Goal: Information Seeking & Learning: Learn about a topic

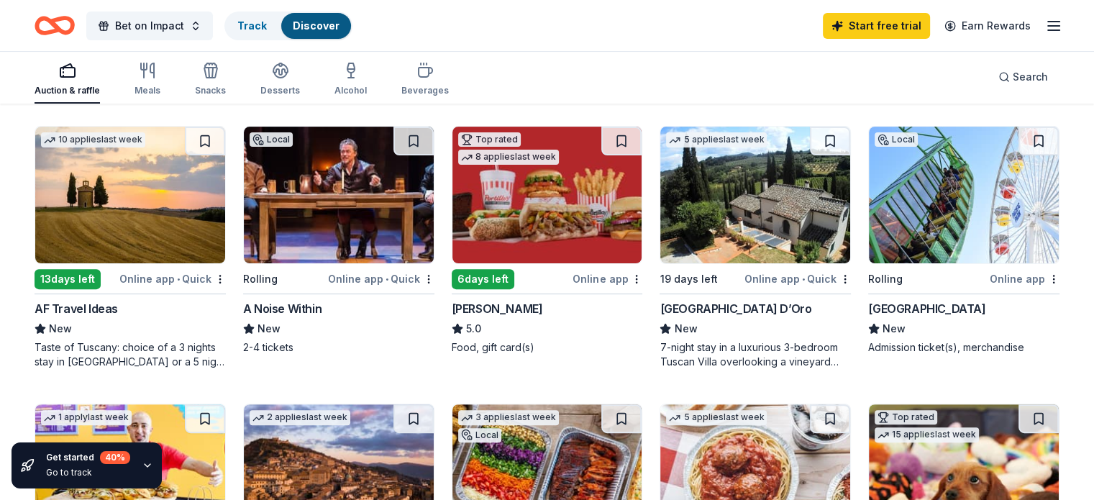
scroll to position [411, 0]
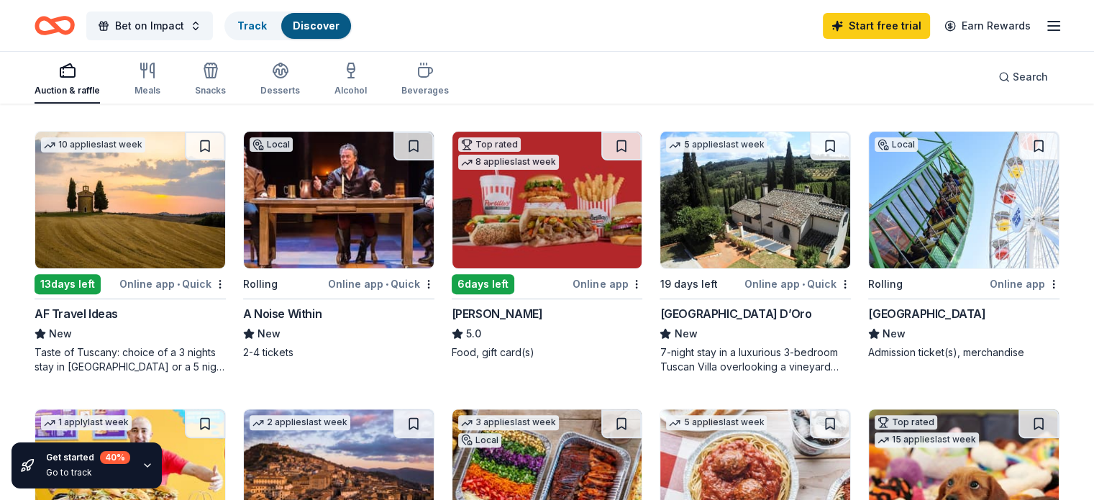
click at [747, 199] on img at bounding box center [755, 200] width 190 height 137
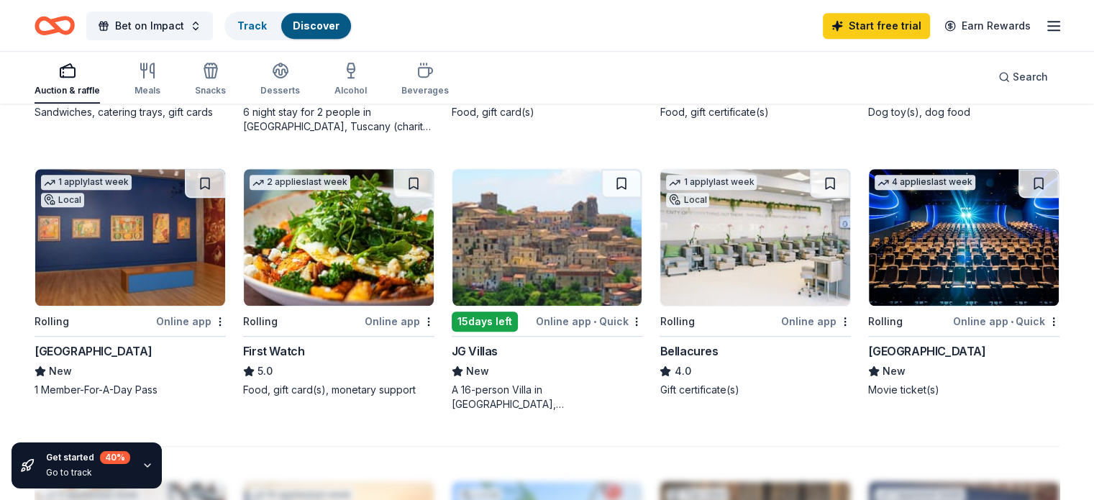
scroll to position [927, 0]
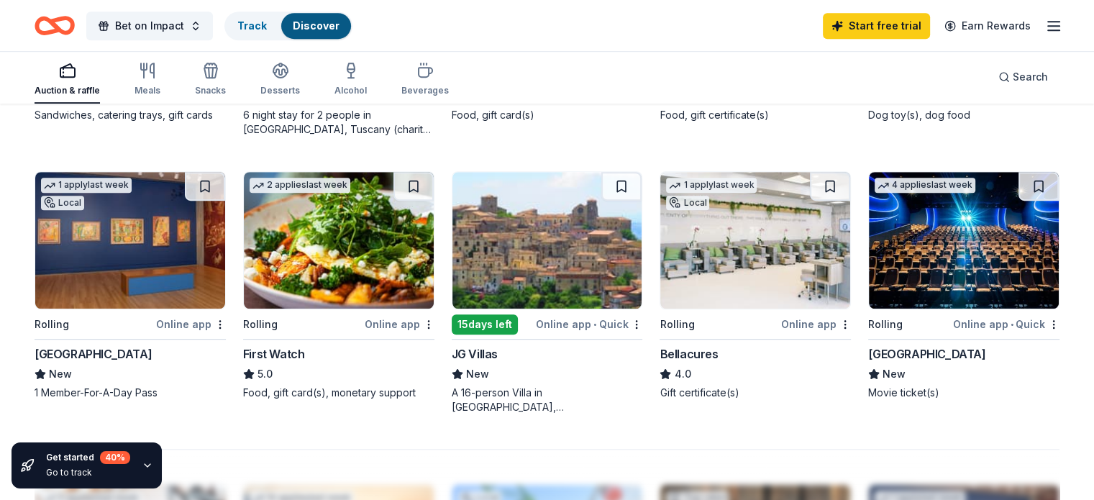
click at [742, 248] on img at bounding box center [755, 240] width 190 height 137
click at [319, 241] on img at bounding box center [339, 240] width 190 height 137
click at [568, 242] on img at bounding box center [547, 240] width 190 height 137
click at [915, 224] on img at bounding box center [964, 240] width 190 height 137
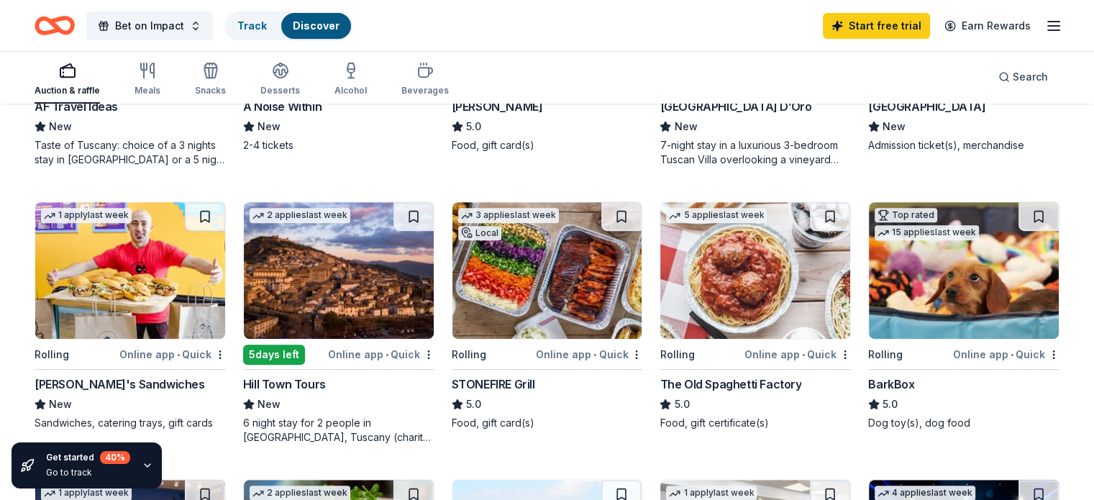
scroll to position [617, 0]
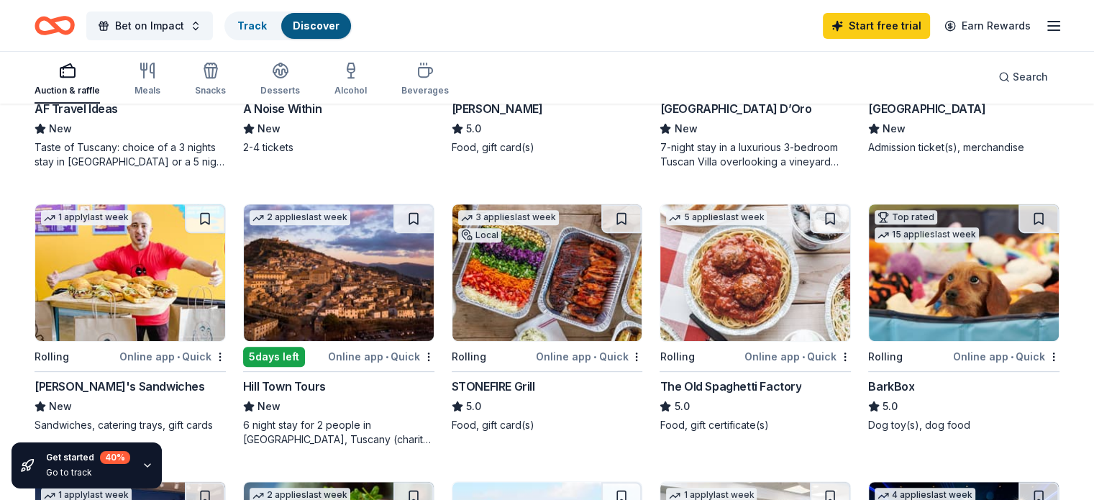
click at [737, 292] on img at bounding box center [755, 272] width 190 height 137
click at [75, 14] on icon "Home" at bounding box center [55, 26] width 40 height 34
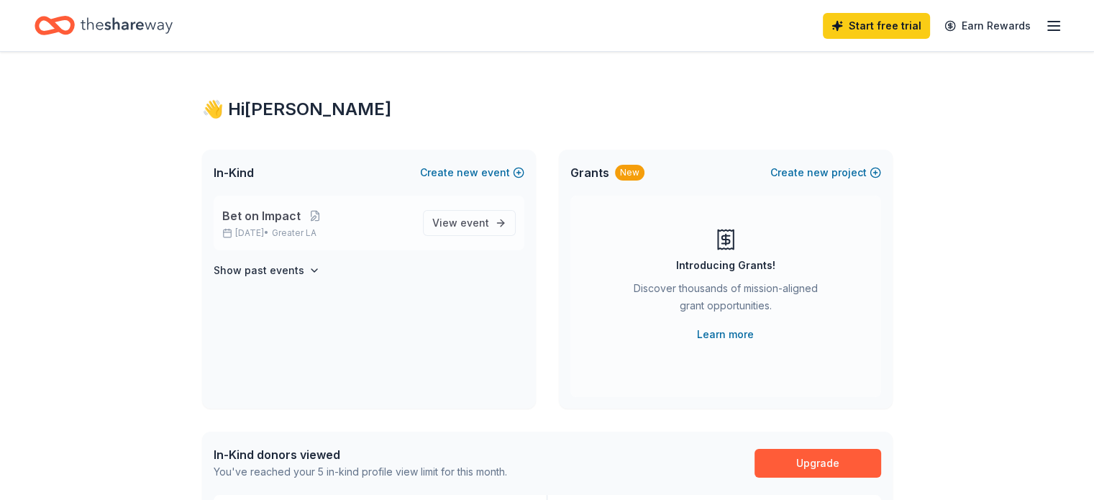
click at [271, 216] on span "Bet on Impact" at bounding box center [261, 215] width 78 height 17
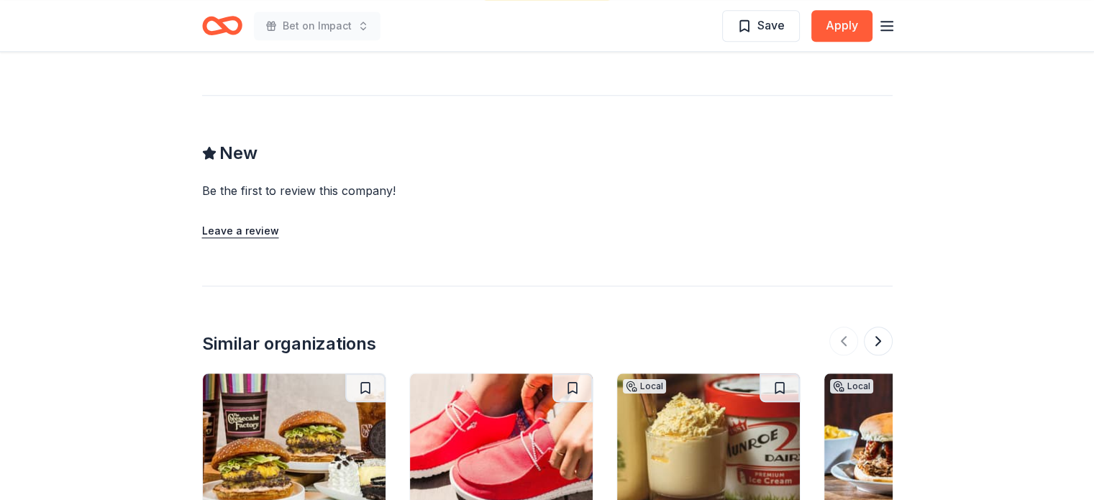
scroll to position [1698, 0]
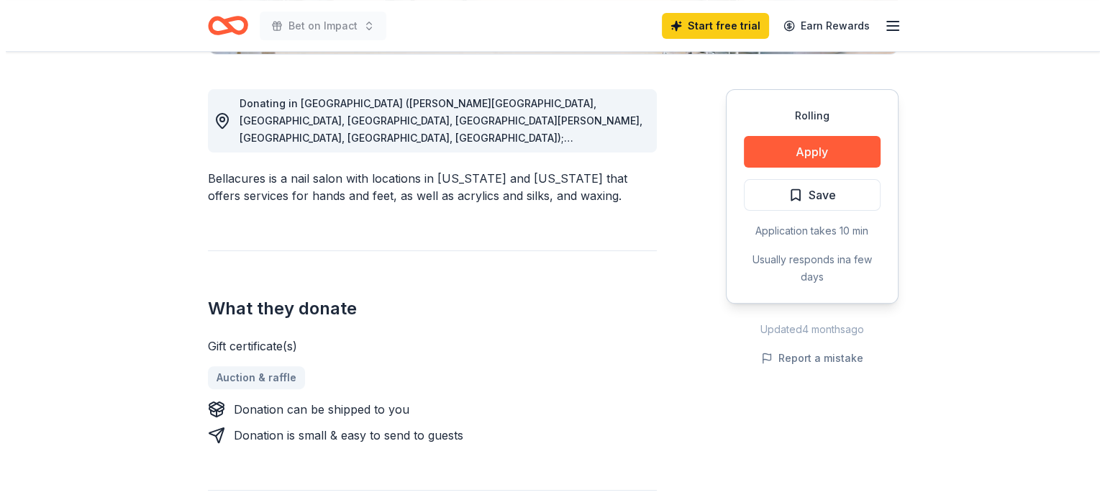
scroll to position [388, 0]
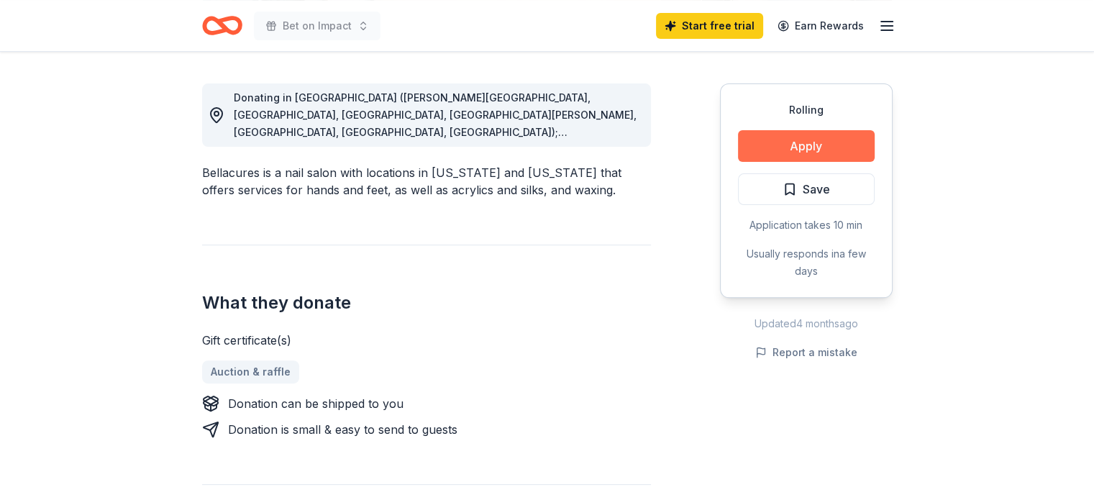
click at [806, 147] on button "Apply" at bounding box center [806, 146] width 137 height 32
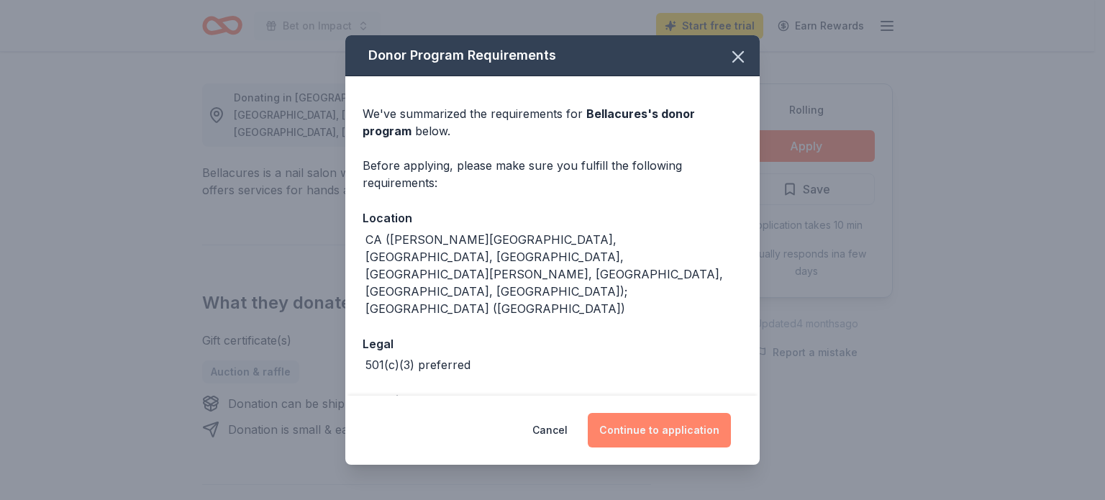
click at [678, 435] on button "Continue to application" at bounding box center [659, 430] width 143 height 35
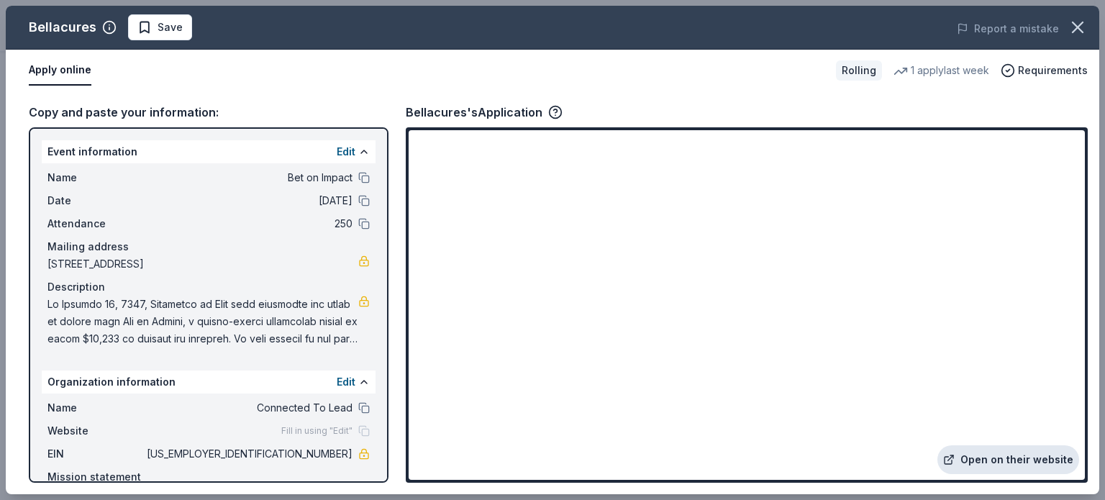
click at [964, 460] on link "Open on their website" at bounding box center [1008, 459] width 142 height 29
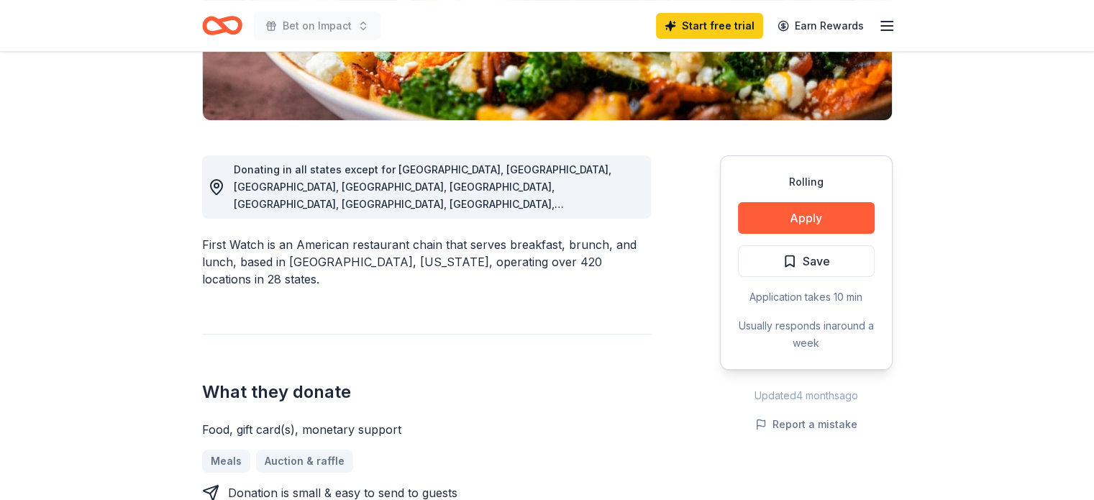
scroll to position [319, 0]
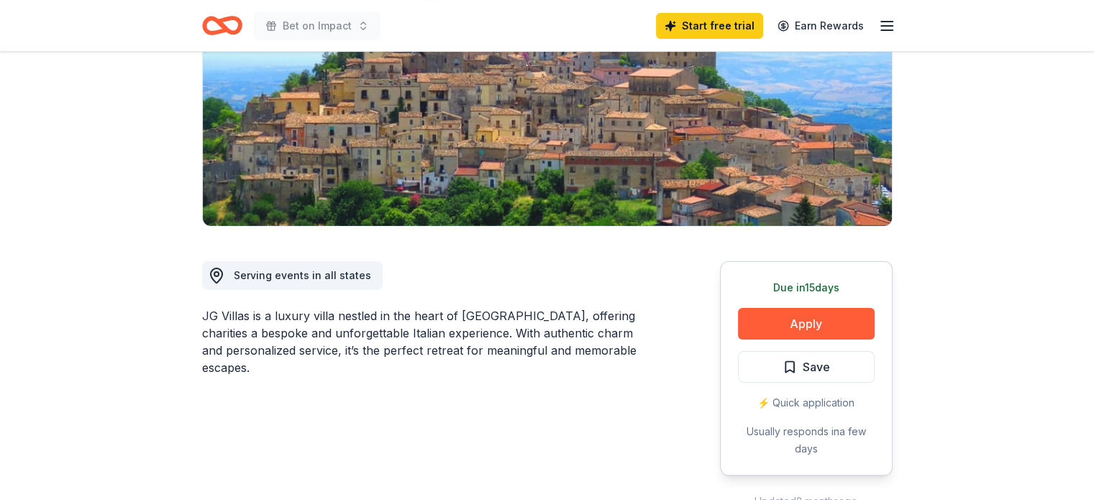
scroll to position [204, 0]
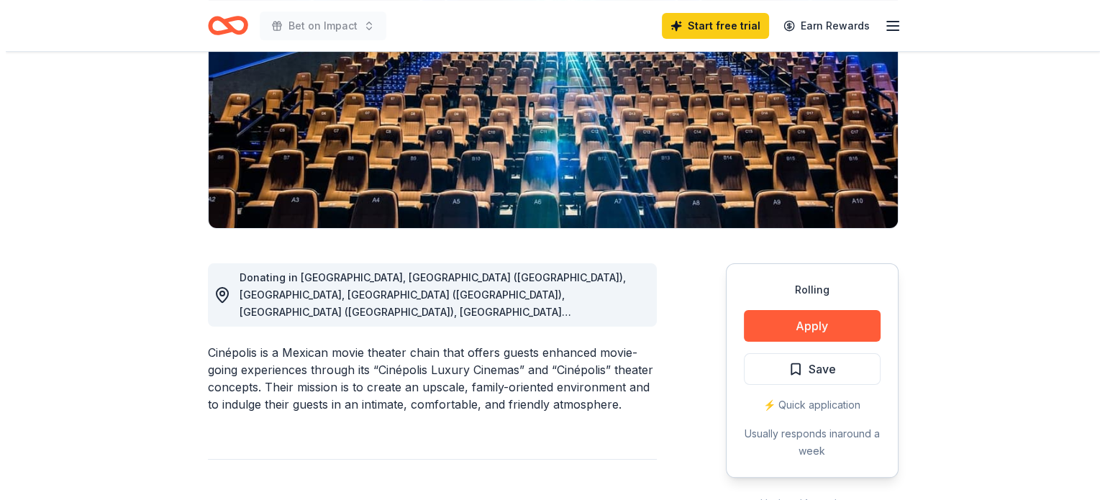
scroll to position [211, 0]
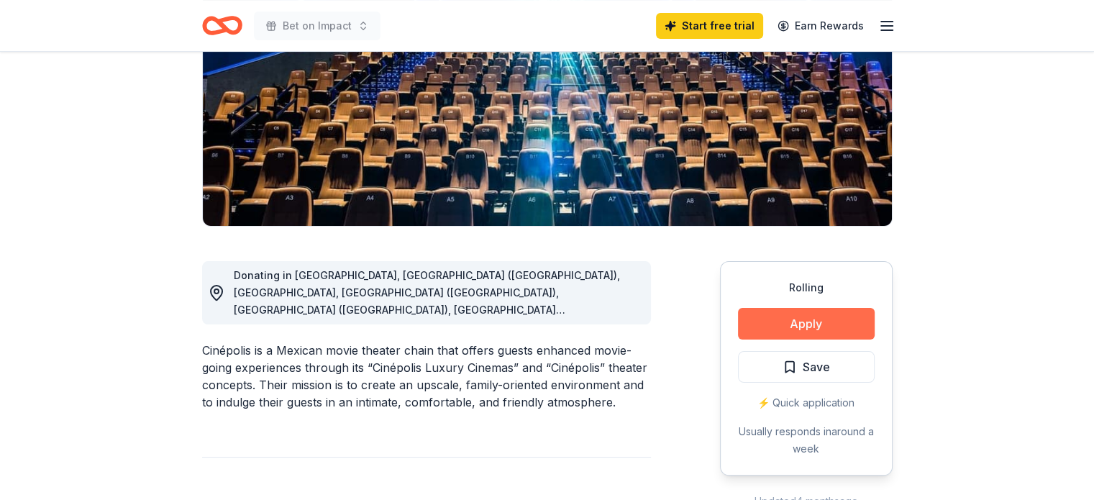
click at [797, 318] on button "Apply" at bounding box center [806, 324] width 137 height 32
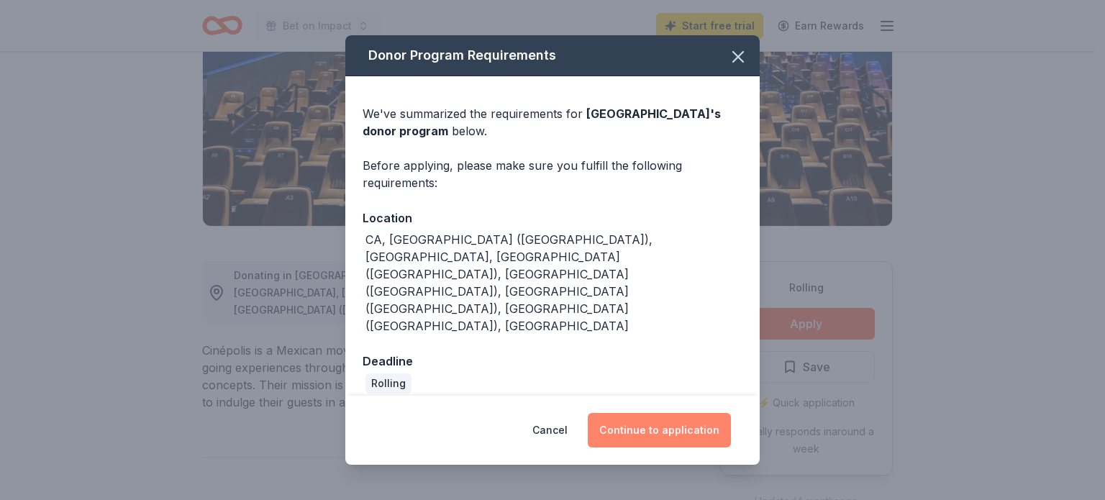
click at [665, 413] on button "Continue to application" at bounding box center [659, 430] width 143 height 35
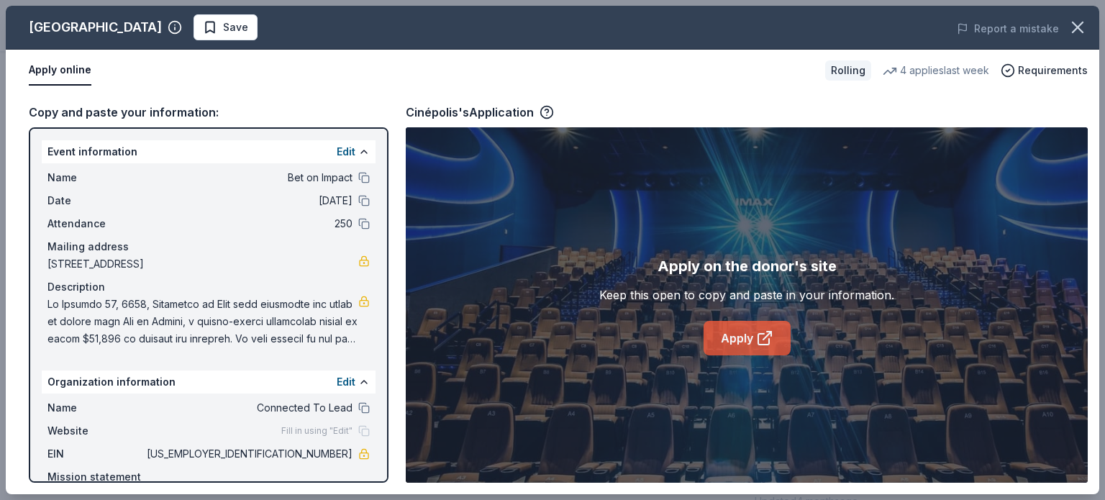
click at [772, 331] on icon at bounding box center [764, 337] width 17 height 17
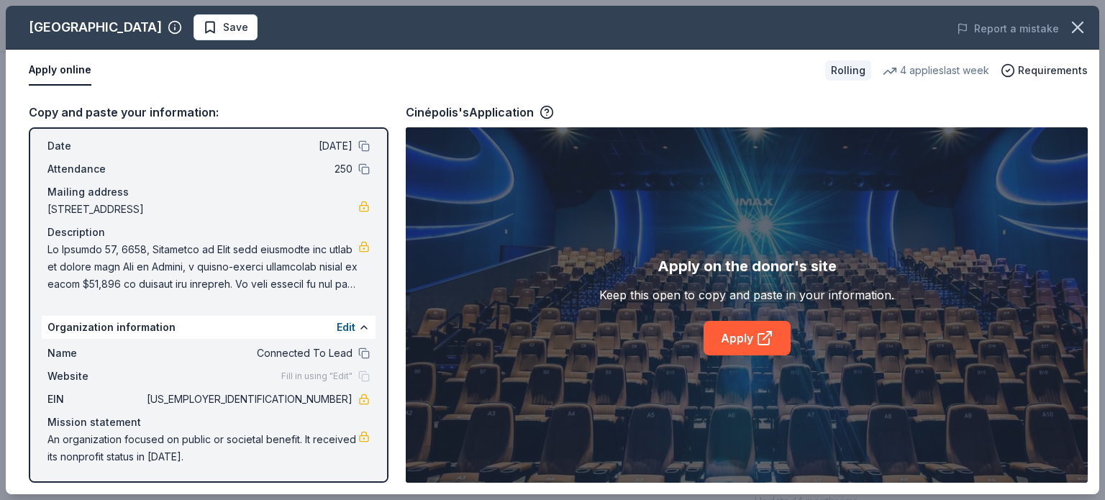
scroll to position [0, 0]
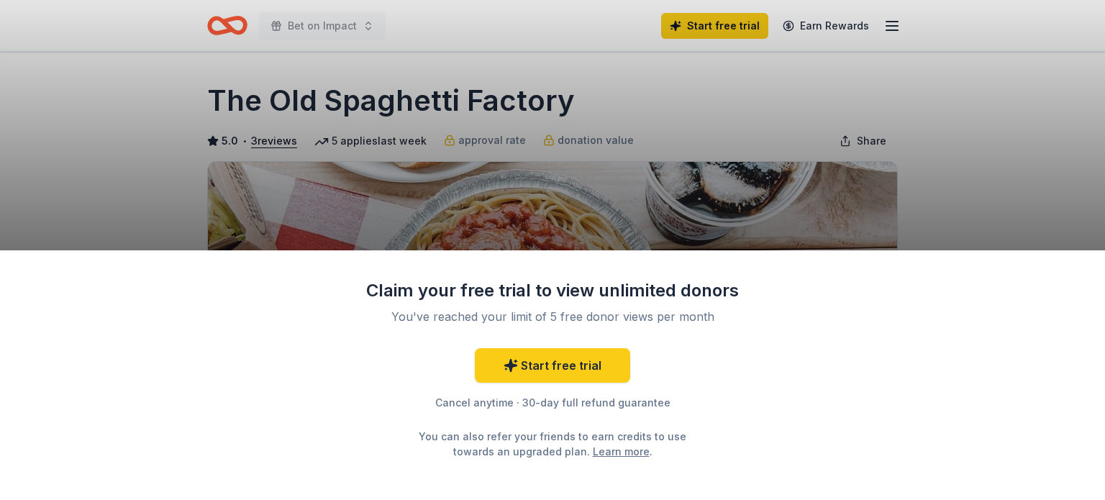
click at [755, 149] on div "Claim your free trial to view unlimited donors You've reached your limit of 5 f…" at bounding box center [552, 250] width 1105 height 500
